Goal: Task Accomplishment & Management: Use online tool/utility

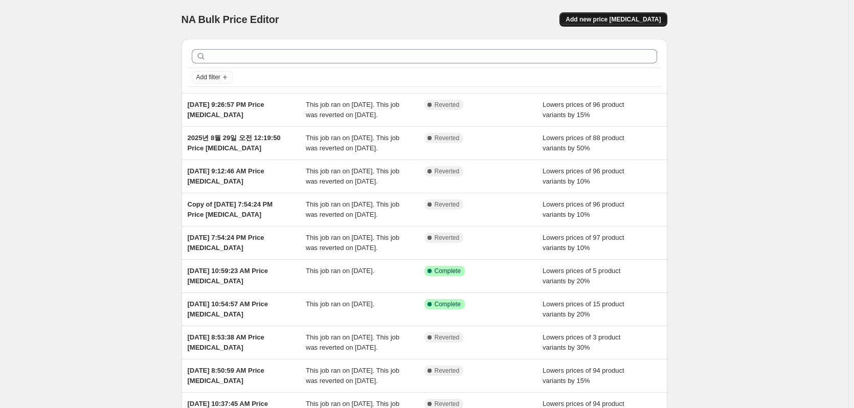
click at [639, 20] on span "Add new price [MEDICAL_DATA]" at bounding box center [613, 19] width 95 height 8
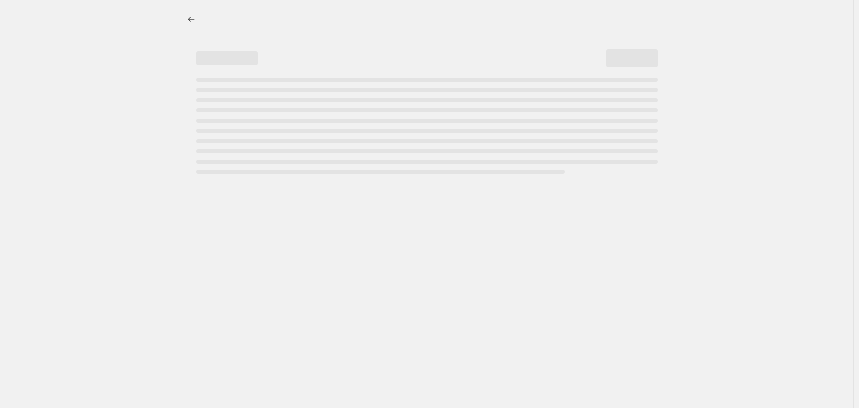
select select "percentage"
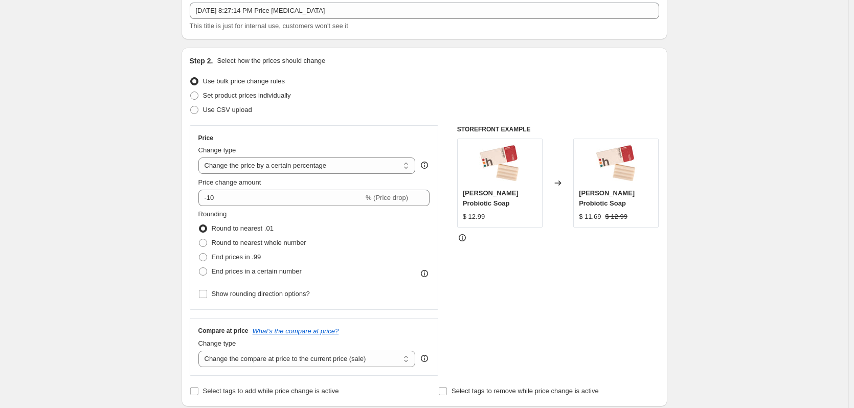
scroll to position [102, 0]
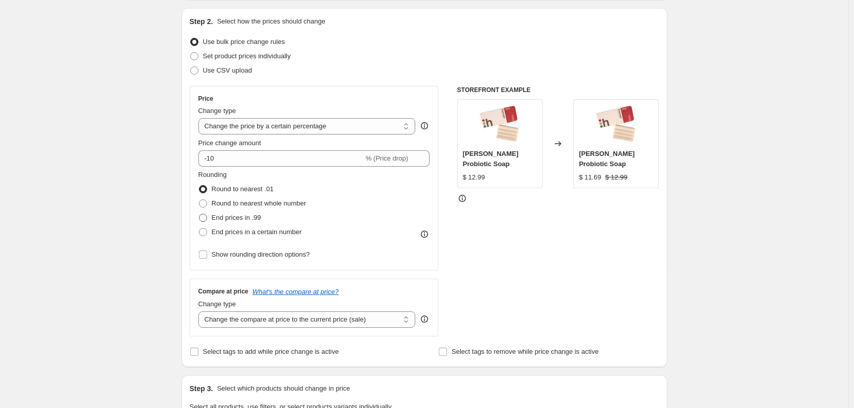
click at [248, 220] on span "End prices in .99" at bounding box center [237, 218] width 50 height 8
click at [200, 214] on input "End prices in .99" at bounding box center [199, 214] width 1 height 1
radio input "true"
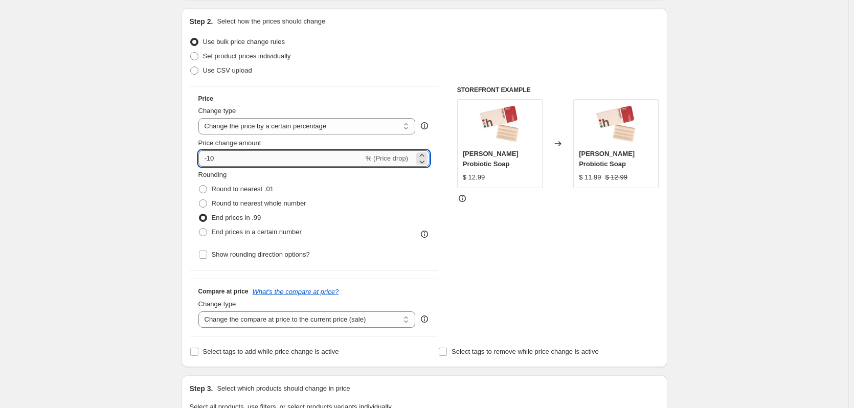
click at [227, 161] on input "-10" at bounding box center [280, 158] width 165 height 16
type input "-1"
type input "-5"
click at [131, 173] on div "Create new price change job. This page is ready Create new price change job Dra…" at bounding box center [424, 414] width 849 height 1032
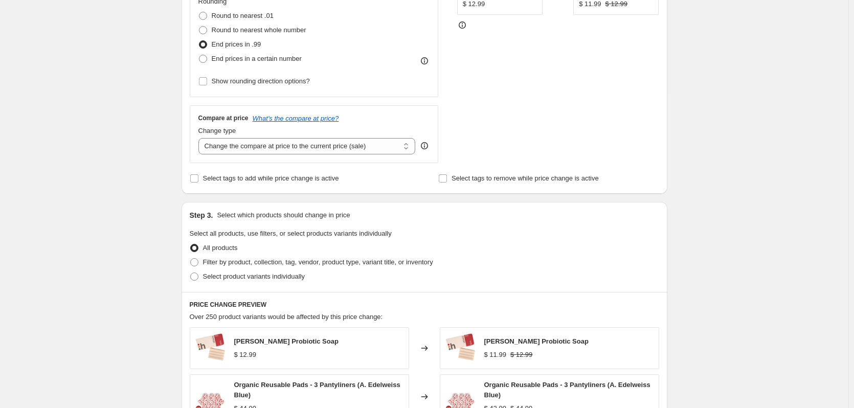
scroll to position [358, 0]
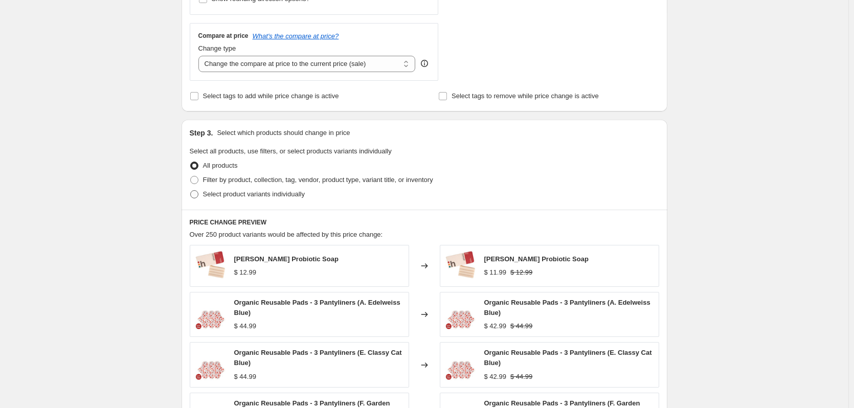
click at [286, 195] on span "Select product variants individually" at bounding box center [254, 194] width 102 height 8
click at [191, 191] on input "Select product variants individually" at bounding box center [190, 190] width 1 height 1
radio input "true"
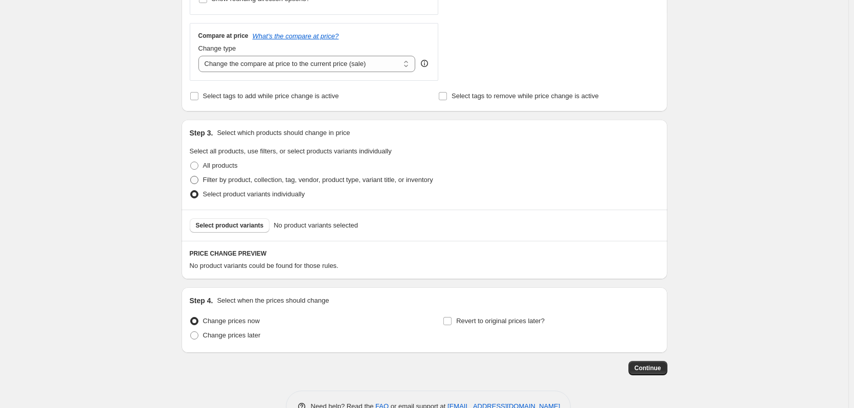
click at [289, 181] on span "Filter by product, collection, tag, vendor, product type, variant title, or inv…" at bounding box center [318, 180] width 230 height 8
click at [191, 176] on input "Filter by product, collection, tag, vendor, product type, variant title, or inv…" at bounding box center [190, 176] width 1 height 1
radio input "true"
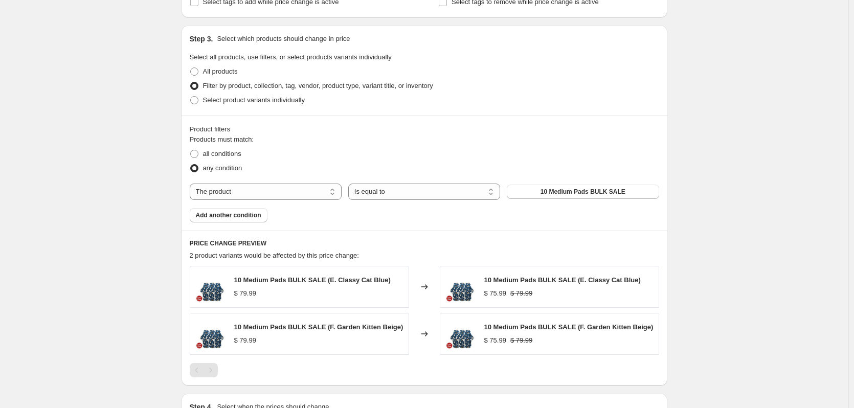
scroll to position [460, 0]
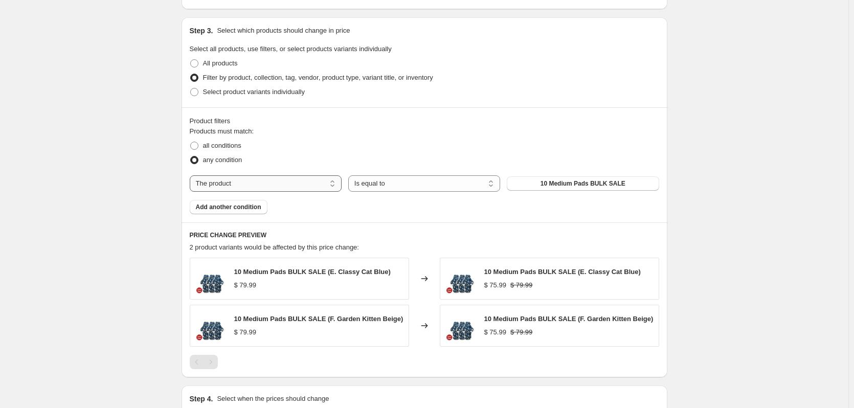
click at [297, 185] on select "The product The product's collection The product's tag The product's vendor The…" at bounding box center [266, 183] width 152 height 16
select select "collection"
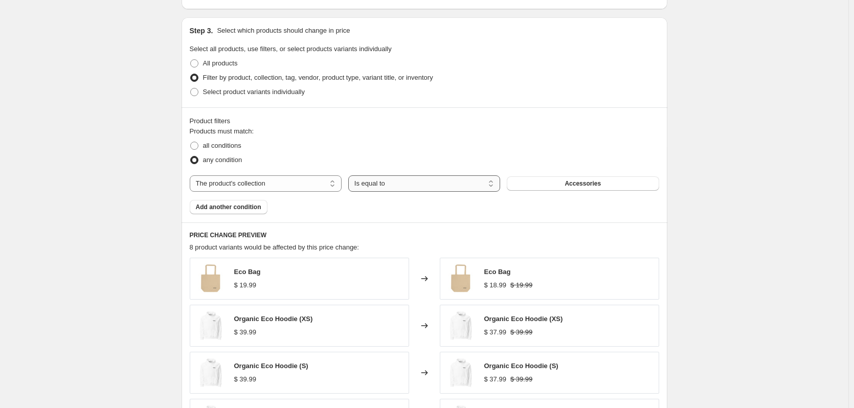
click at [405, 188] on select "Is equal to Is not equal to" at bounding box center [424, 183] width 152 height 16
drag, startPoint x: 405, startPoint y: 188, endPoint x: 412, endPoint y: 187, distance: 7.2
click at [405, 188] on select "Is equal to Is not equal to" at bounding box center [424, 183] width 152 height 16
click at [571, 184] on span "Accessories" at bounding box center [583, 184] width 36 height 8
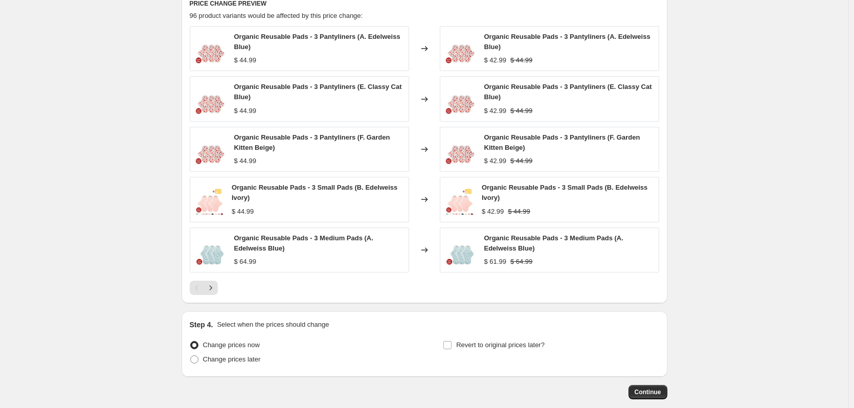
scroll to position [746, 0]
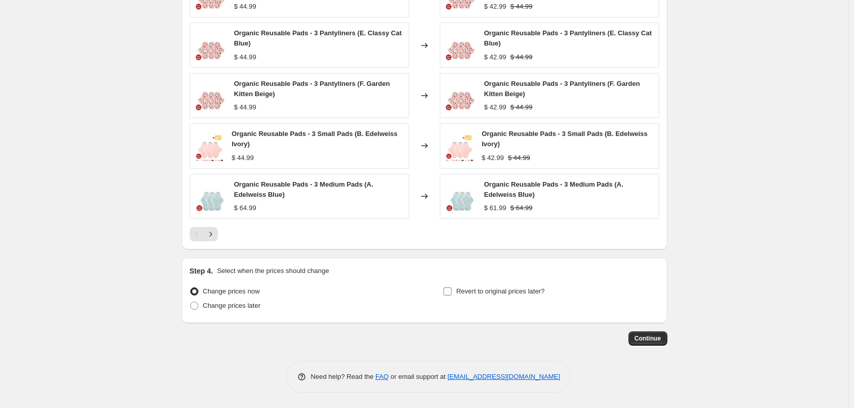
click at [527, 296] on span "Revert to original prices later?" at bounding box center [500, 291] width 89 height 10
click at [452, 296] on input "Revert to original prices later?" at bounding box center [448, 292] width 8 height 8
checkbox input "true"
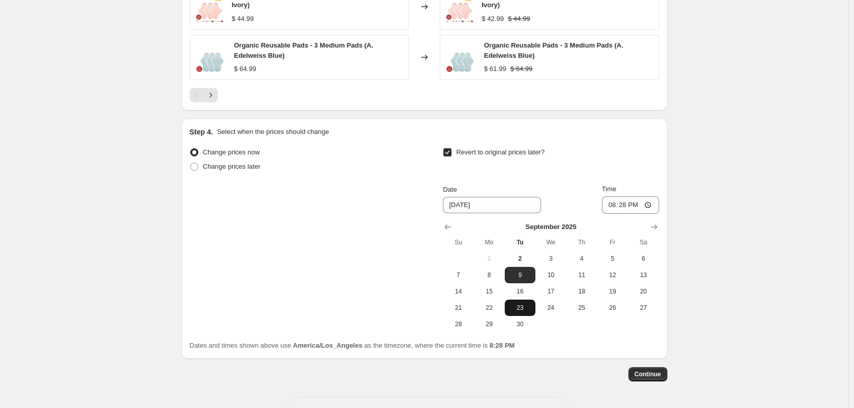
scroll to position [900, 0]
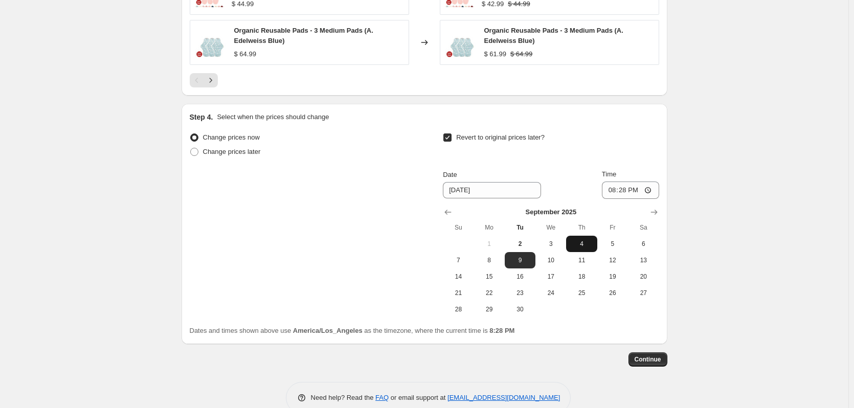
click at [581, 247] on span "4" at bounding box center [581, 244] width 23 height 8
click at [613, 191] on input "20:28" at bounding box center [630, 190] width 57 height 17
click at [620, 241] on span "5" at bounding box center [613, 244] width 23 height 8
type input "9/5/2025"
click at [613, 192] on input "20:28" at bounding box center [630, 190] width 57 height 17
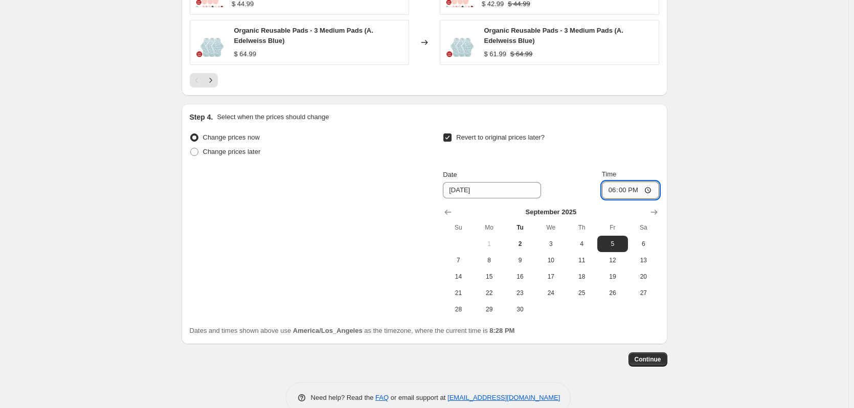
type input "06:00"
click at [645, 361] on span "Continue" at bounding box center [648, 360] width 27 height 8
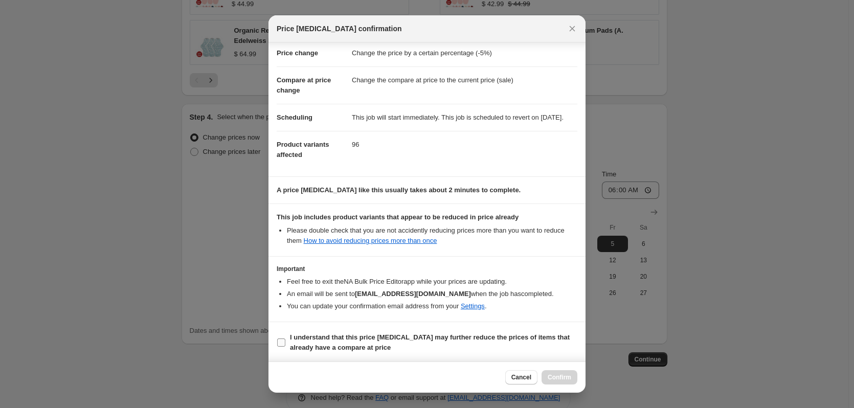
scroll to position [33, 0]
click at [540, 338] on b "I understand that this price change job may further reduce the prices of items …" at bounding box center [430, 341] width 280 height 18
click at [285, 338] on input "I understand that this price change job may further reduce the prices of items …" at bounding box center [281, 341] width 8 height 8
checkbox input "true"
click at [558, 372] on button "Confirm" at bounding box center [560, 377] width 36 height 14
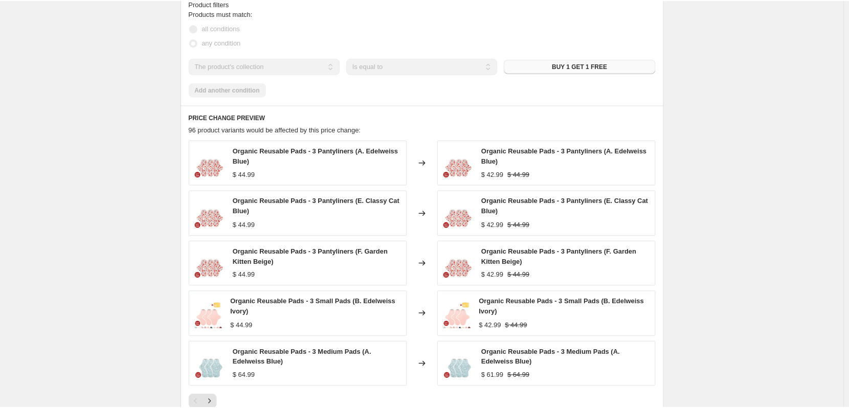
scroll to position [491, 0]
